Goal: Navigation & Orientation: Find specific page/section

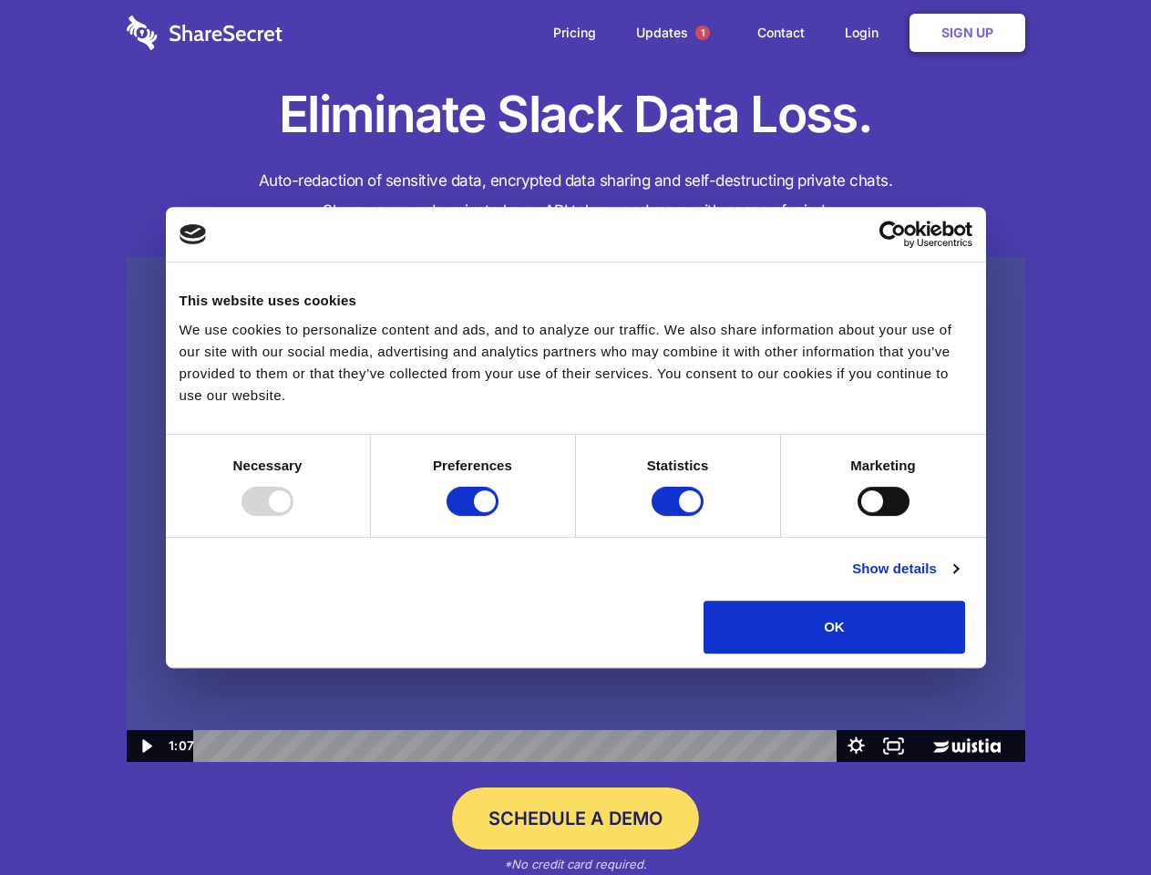
click at [575, 438] on img at bounding box center [576, 510] width 899 height 506
click at [294, 516] on div at bounding box center [268, 501] width 52 height 29
click at [499, 516] on input "Preferences" at bounding box center [473, 501] width 52 height 29
checkbox input "false"
click at [680, 516] on input "Statistics" at bounding box center [678, 501] width 52 height 29
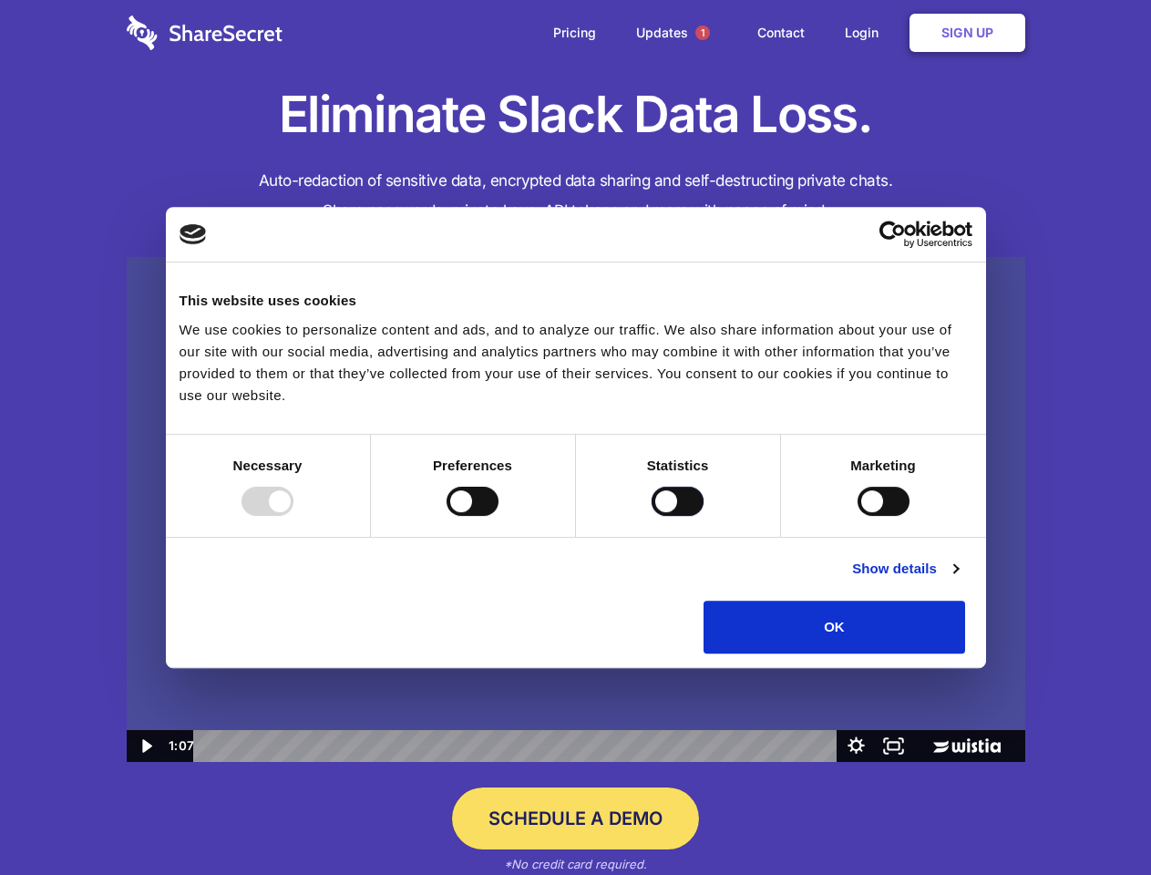
checkbox input "false"
click at [858, 516] on input "Marketing" at bounding box center [884, 501] width 52 height 29
checkbox input "true"
click at [958, 580] on link "Show details" at bounding box center [905, 569] width 106 height 22
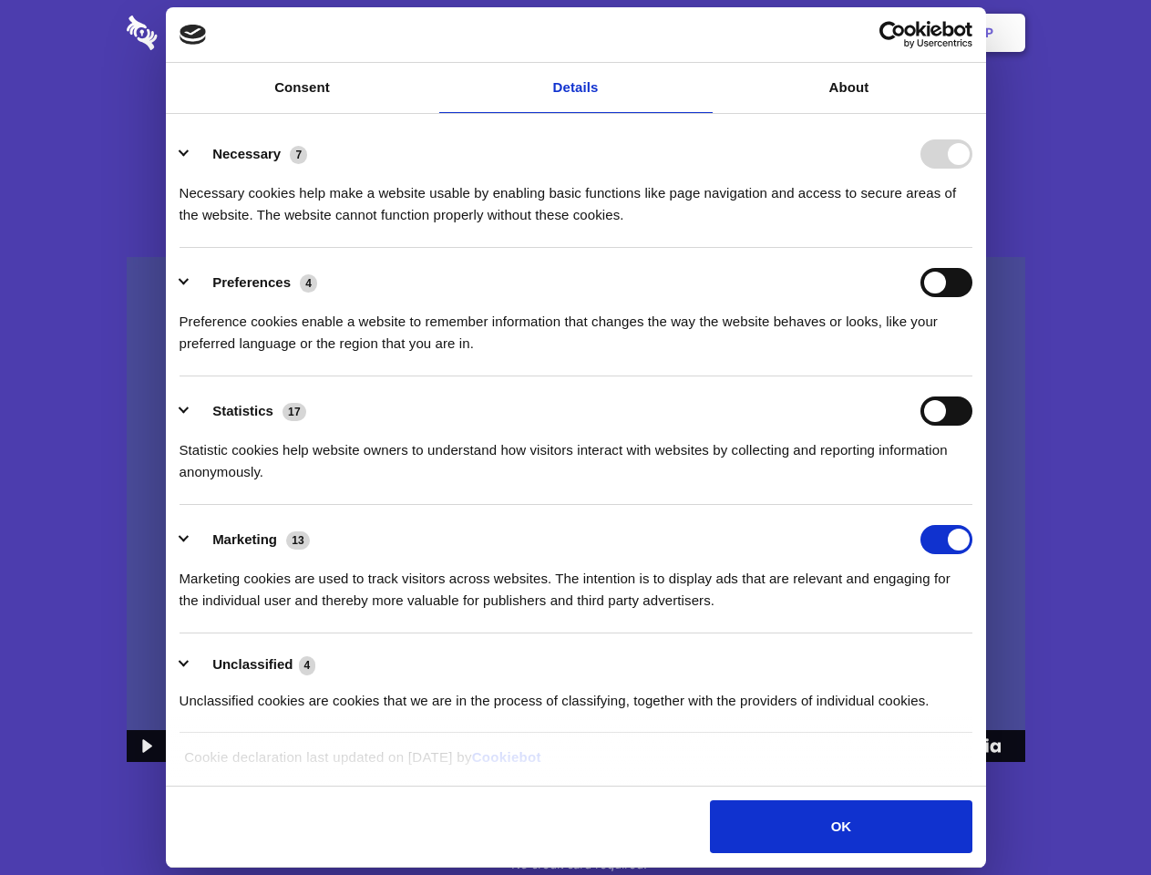
click at [973, 248] on li "Necessary 7 Necessary cookies help make a website usable by enabling basic func…" at bounding box center [576, 183] width 793 height 129
click at [702, 33] on span "1" at bounding box center [703, 33] width 15 height 15
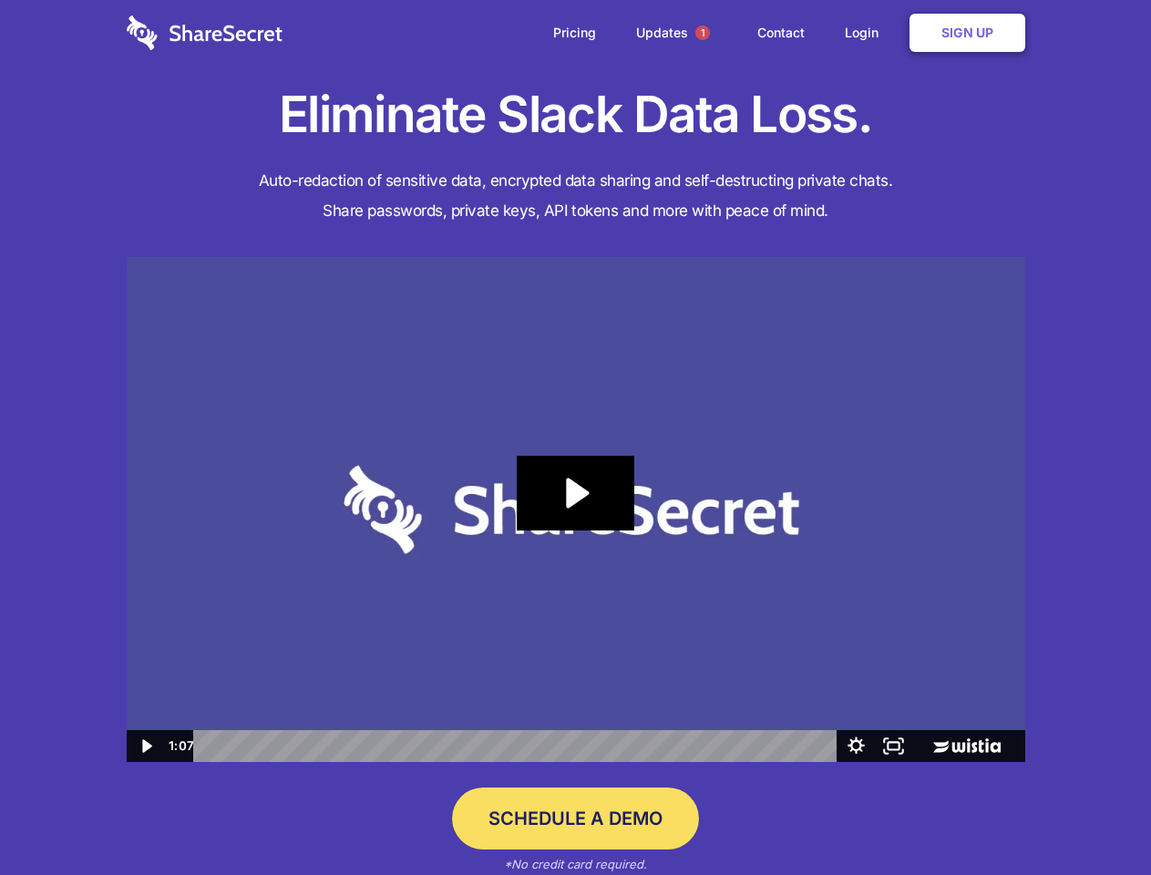
click at [576, 510] on icon "Play Video: Sharesecret Slack Extension" at bounding box center [575, 493] width 117 height 75
